Goal: Navigation & Orientation: Find specific page/section

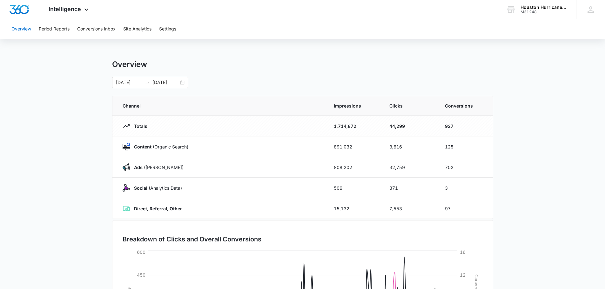
drag, startPoint x: 75, startPoint y: 95, endPoint x: -5, endPoint y: 149, distance: 97.1
drag, startPoint x: -5, startPoint y: 149, endPoint x: 68, endPoint y: 79, distance: 100.9
click at [68, 79] on main "Overview 01/01/2025 08/11/2025 Aug 2025 Su Mo Tu We Th Fr Sa 27 28 29 30 31 1 2…" at bounding box center [302, 227] width 605 height 334
click at [16, 17] on div at bounding box center [19, 9] width 39 height 19
click at [21, 12] on img "Dashboard" at bounding box center [19, 10] width 20 height 10
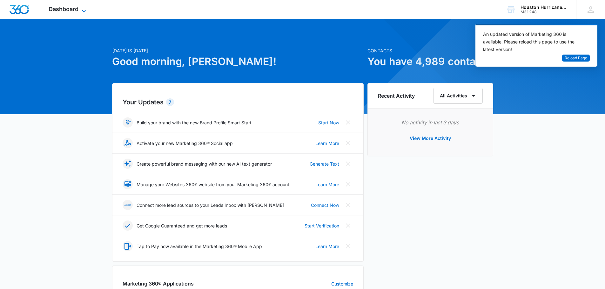
click at [52, 10] on span "Dashboard" at bounding box center [64, 9] width 30 height 7
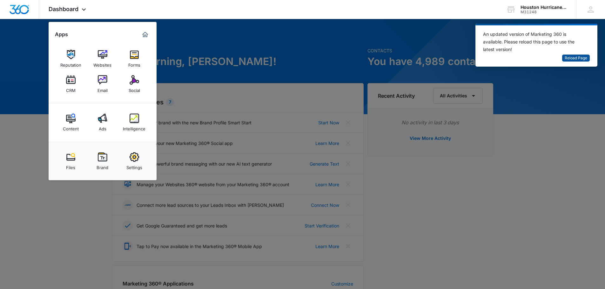
click at [577, 57] on span "Reload Page" at bounding box center [576, 58] width 23 height 6
